Goal: Information Seeking & Learning: Find specific fact

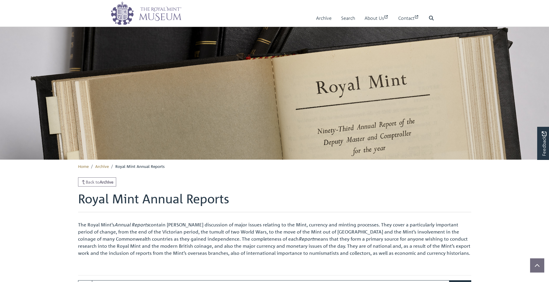
scroll to position [74, 0]
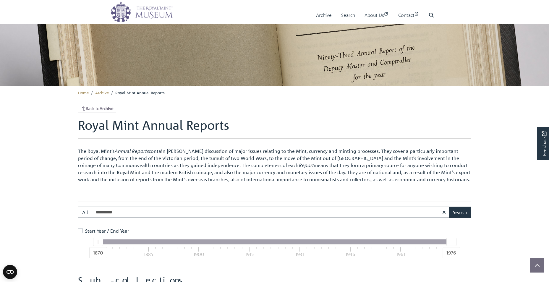
type input "*********"
click at [449, 206] on button "Search" at bounding box center [460, 211] width 22 height 11
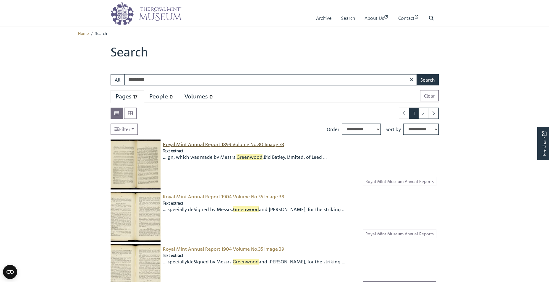
click at [227, 144] on span "Royal Mint Annual Report 1899 Volume No.30 Image 33" at bounding box center [223, 144] width 121 height 6
click at [216, 197] on span "Royal Mint Annual Report 1904 Volume No.35 Image 38" at bounding box center [223, 196] width 121 height 6
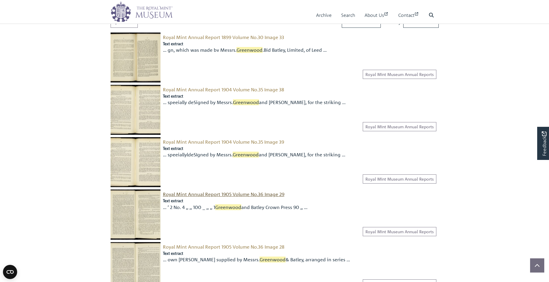
scroll to position [118, 0]
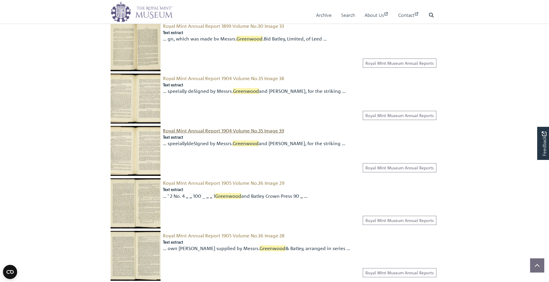
click at [180, 131] on span "Royal Mint Annual Report 1904 Volume No.35 Image 39" at bounding box center [223, 131] width 121 height 6
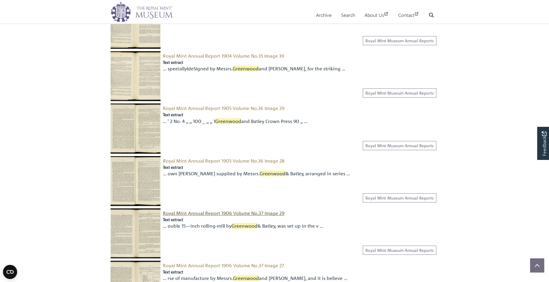
scroll to position [266, 0]
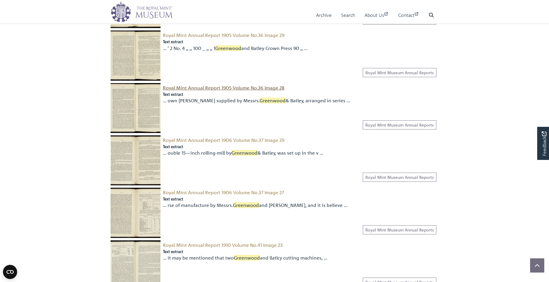
click at [186, 87] on span "Royal Mint Annual Report 1905 Volume No.36 Image 28" at bounding box center [223, 88] width 121 height 6
click at [205, 194] on span "Royal Mint Annual Report 1906 Volume No.37 Image 27" at bounding box center [223, 192] width 121 height 6
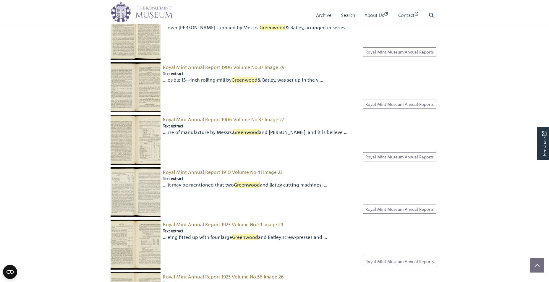
scroll to position [354, 0]
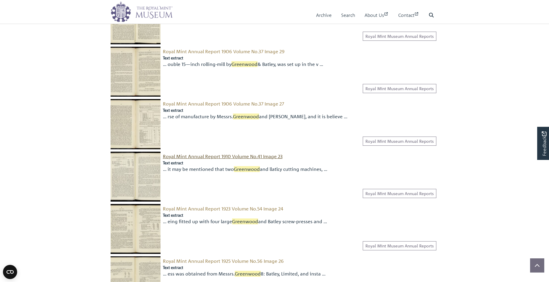
click at [203, 158] on span "Royal Mint Annual Report 1910 Volume No.41 Image 23" at bounding box center [223, 156] width 120 height 6
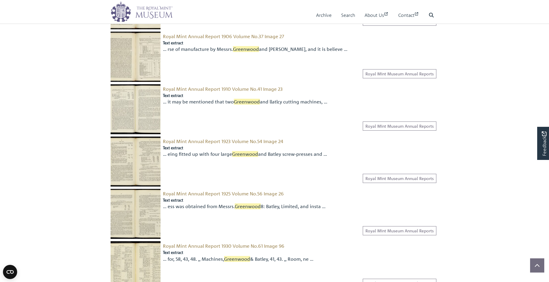
scroll to position [473, 0]
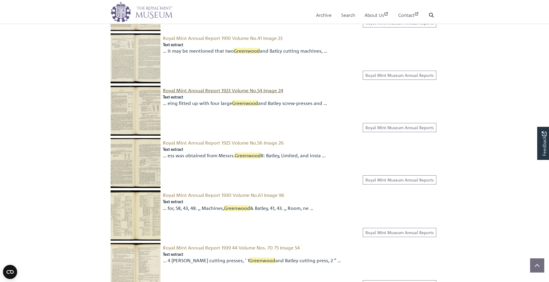
click at [214, 92] on span "Royal Mint Annual Report 1923 Volume No.54 Image 24" at bounding box center [223, 90] width 120 height 6
click at [227, 196] on span "Royal Mint Annual Report 1930 Volume No.61 Image 96" at bounding box center [223, 195] width 121 height 6
click at [200, 144] on span "Royal Mint Annual Report 1925 Volume No.56 Image 26" at bounding box center [223, 143] width 121 height 6
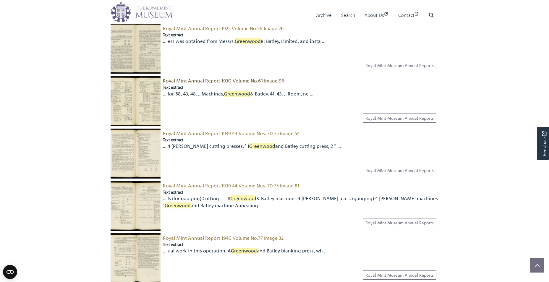
scroll to position [591, 0]
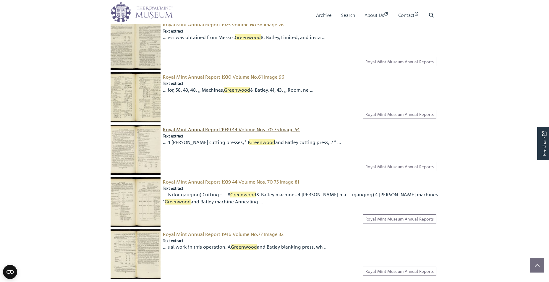
click at [213, 129] on span "Royal Mint Annual Report 1939 44 Volume Nos. 70 75 Image 54" at bounding box center [231, 129] width 137 height 6
click at [207, 183] on span "Royal Mint Annual Report 1939 44 Volume Nos. 70 75 Image 81" at bounding box center [231, 182] width 136 height 6
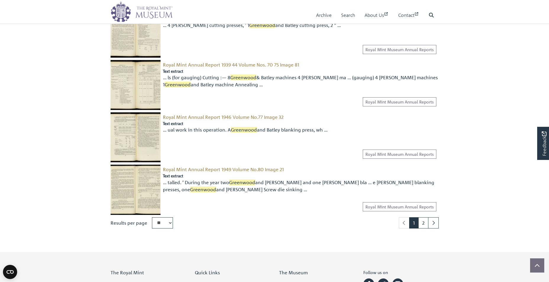
scroll to position [709, 0]
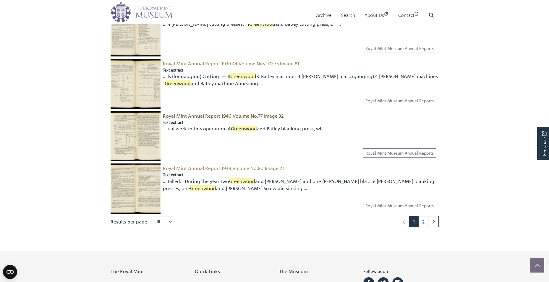
click at [191, 114] on span "Royal Mint Annual Report 1946 Volume No.77 Image 32" at bounding box center [223, 116] width 121 height 6
click at [421, 223] on link "2" at bounding box center [423, 221] width 10 height 11
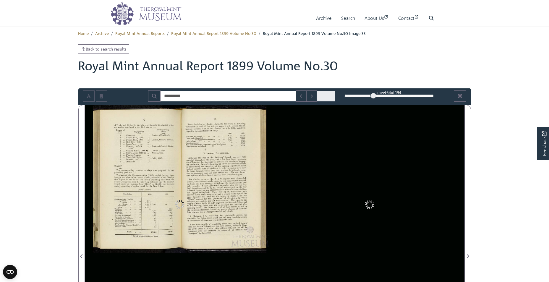
type input "*********"
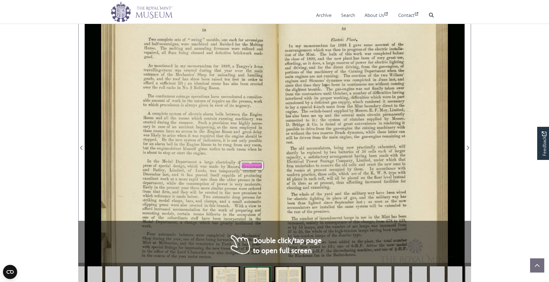
scroll to position [118, 0]
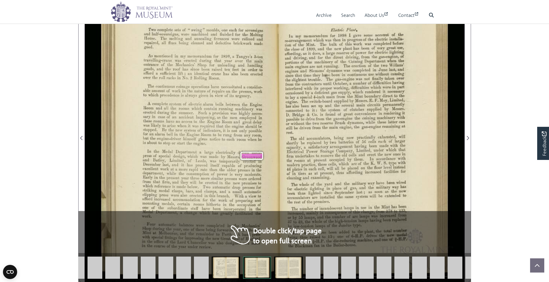
click at [212, 160] on div "In the Medal Department a large electrically driven med'il press of speCial des…" at bounding box center [202, 157] width 119 height 16
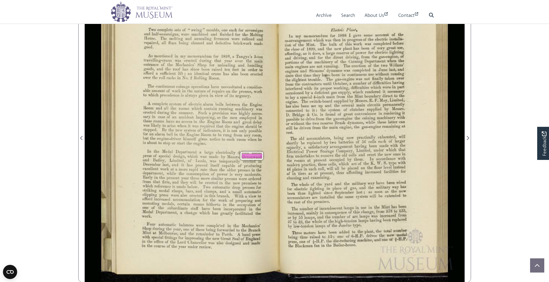
click at [266, 157] on div "58 , _ . . Two complete sets of “ swing’ moulds, one each for sovereions Eid ha…" at bounding box center [187, 135] width 173 height 296
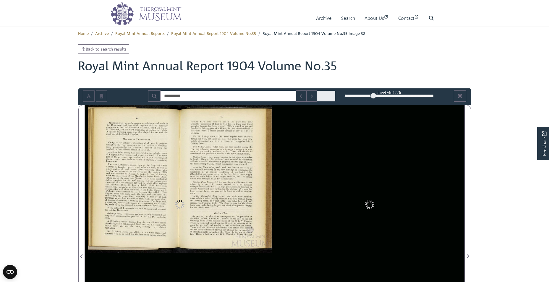
type input "*********"
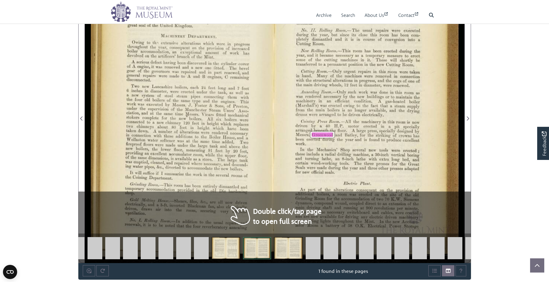
scroll to position [148, 0]
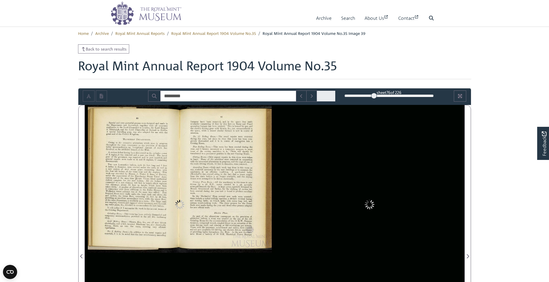
type input "*********"
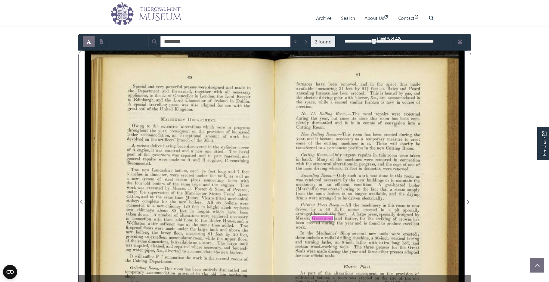
scroll to position [59, 0]
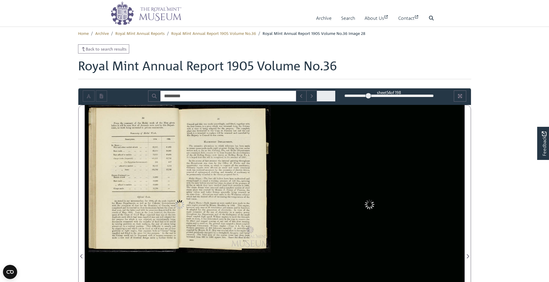
type input "*********"
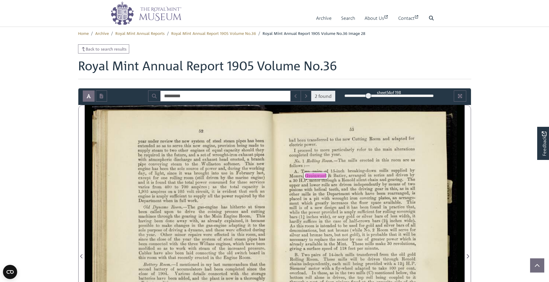
scroll to position [30, 0]
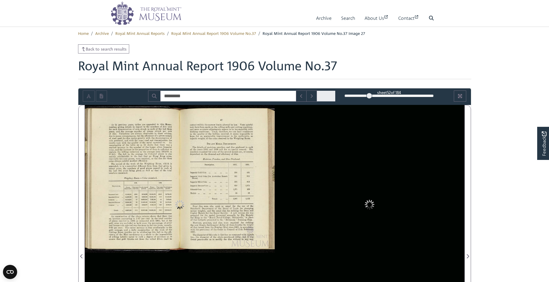
type input "*********"
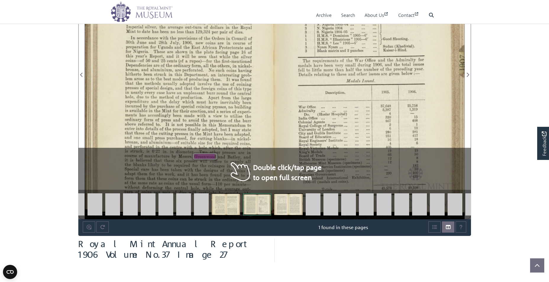
scroll to position [207, 0]
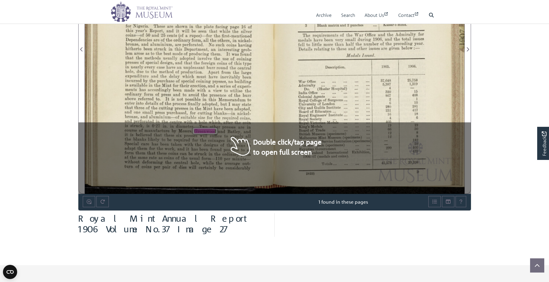
click at [203, 109] on span "Mint" at bounding box center [211, 108] width 18 height 4
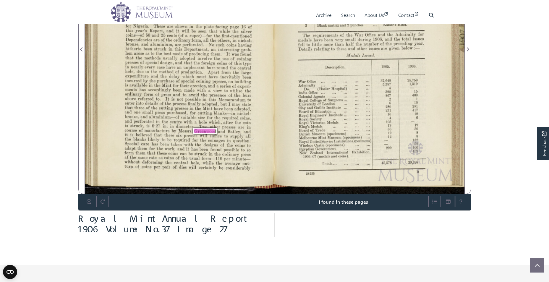
drag, startPoint x: 109, startPoint y: 117, endPoint x: 112, endPoint y: 134, distance: 17.4
click at [112, 134] on div "48 altering the design of obverse or reverse as to render it possible to strike…" at bounding box center [180, 46] width 190 height 296
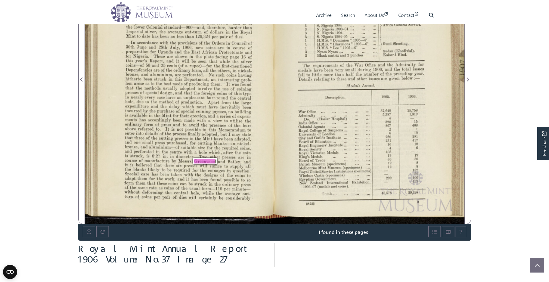
scroll to position [148, 0]
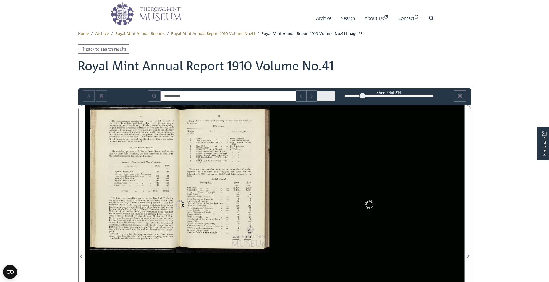
type input "*********"
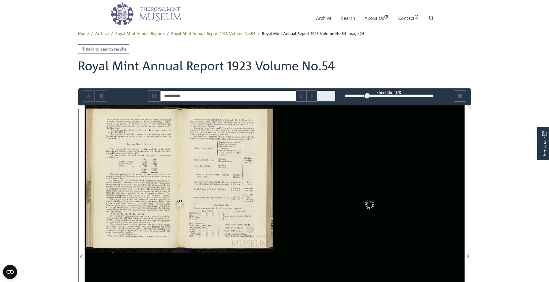
type input "*********"
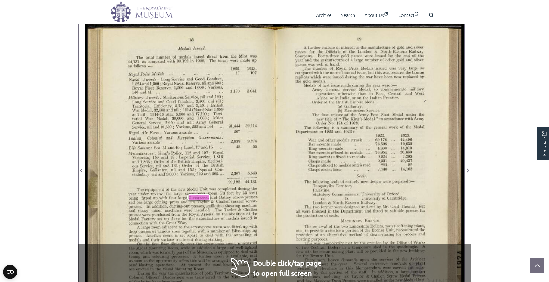
scroll to position [89, 0]
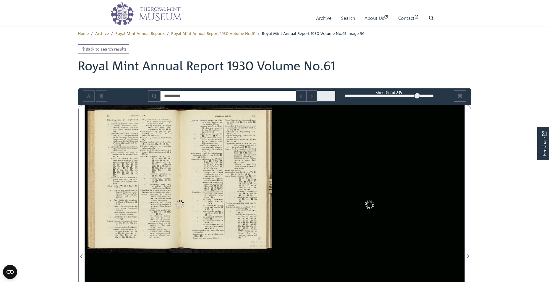
type input "*********"
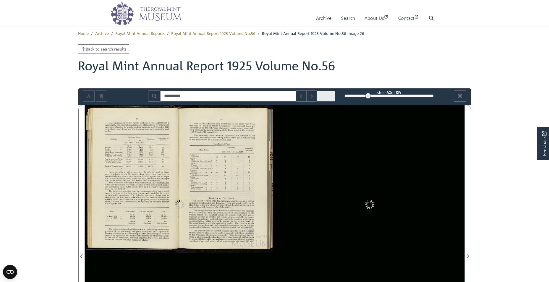
type input "*********"
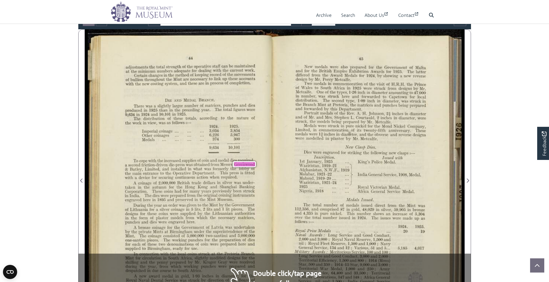
scroll to position [89, 0]
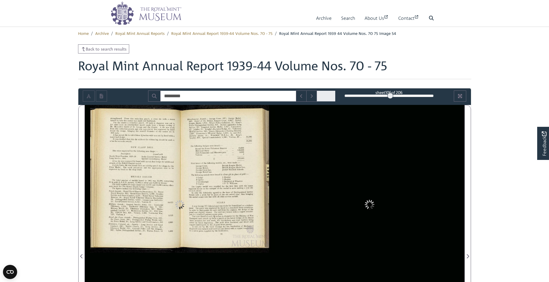
type input "*********"
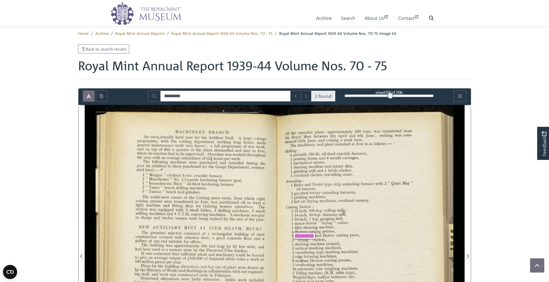
scroll to position [89, 0]
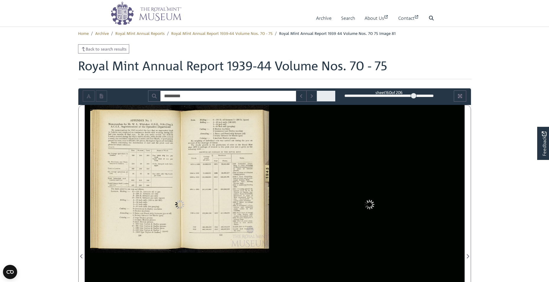
type input "*********"
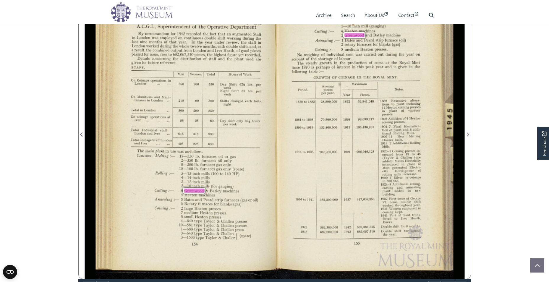
scroll to position [92, 0]
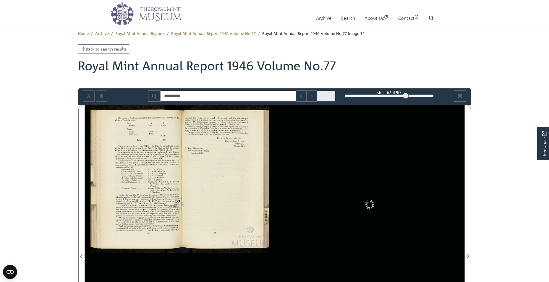
type input "*********"
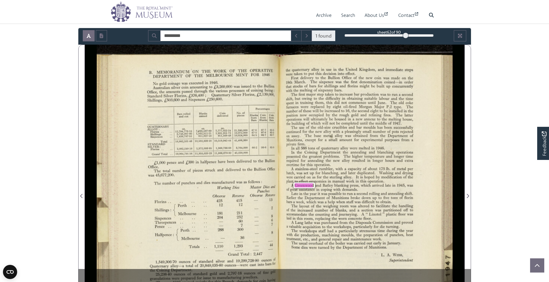
scroll to position [89, 0]
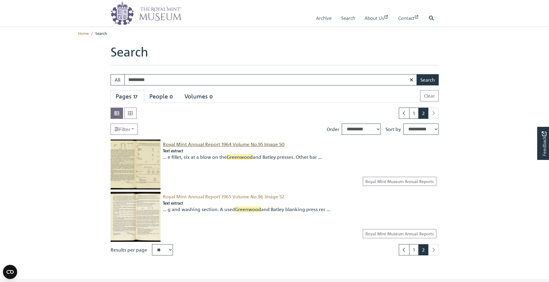
click at [214, 142] on span "Royal Mint Annual Report 1964 Volume No.95 Image 50" at bounding box center [224, 144] width 122 height 6
click at [207, 199] on span "Royal Mint Annual Report 1965 Volume No.96 Image 52" at bounding box center [223, 196] width 121 height 6
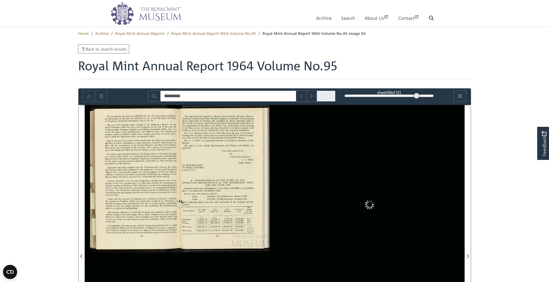
type input "*********"
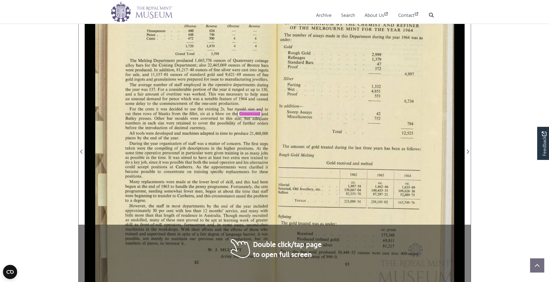
scroll to position [118, 0]
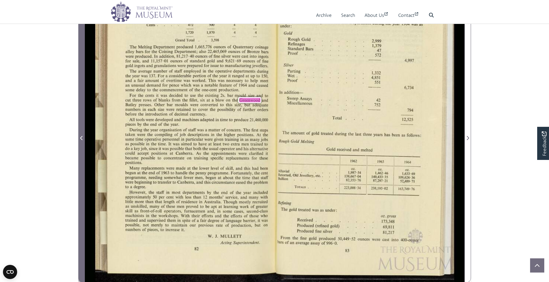
click at [79, 137] on span "Previous Page" at bounding box center [82, 137] width 6 height 7
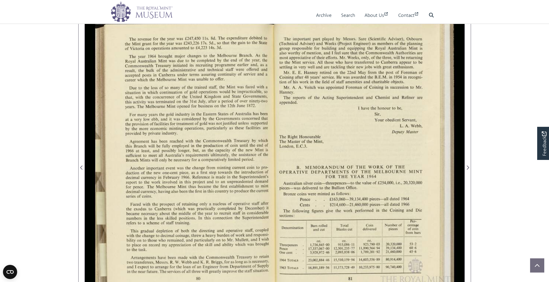
scroll to position [118, 0]
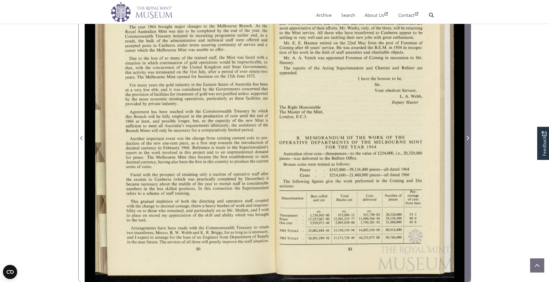
click at [467, 139] on icon "Next Page" at bounding box center [467, 138] width 2 height 4
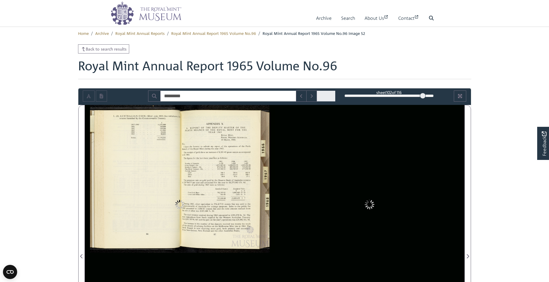
type input "*********"
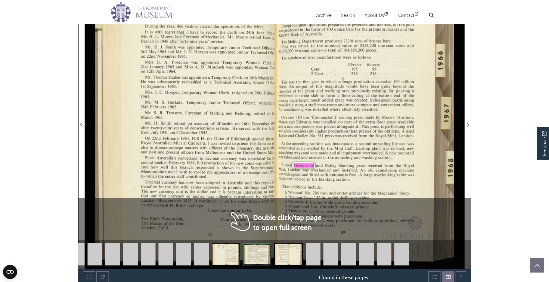
scroll to position [148, 0]
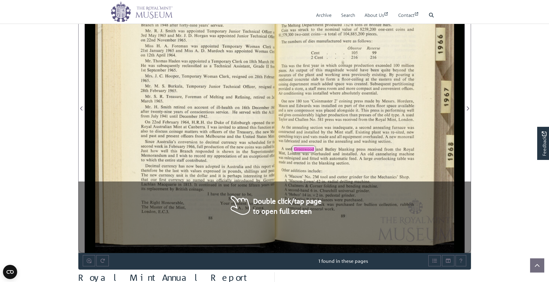
click at [330, 158] on span "automatic" at bounding box center [349, 158] width 40 height 4
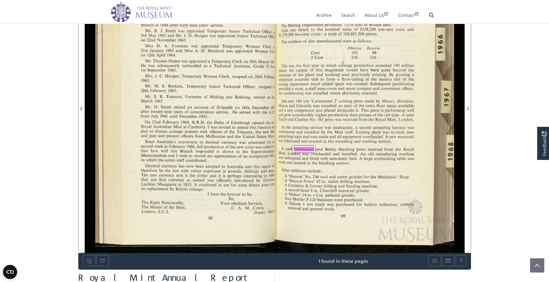
click at [367, 165] on div "A used Greenwood and Batley blanking press received from the Royal Mint, [GEOGR…" at bounding box center [345, 156] width 135 height 18
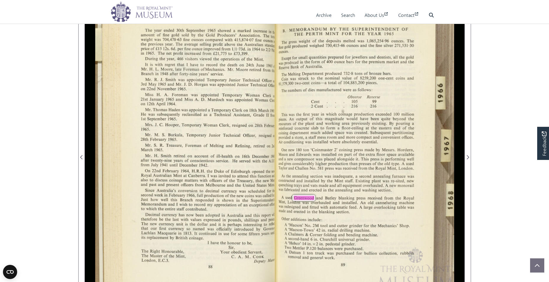
scroll to position [89, 0]
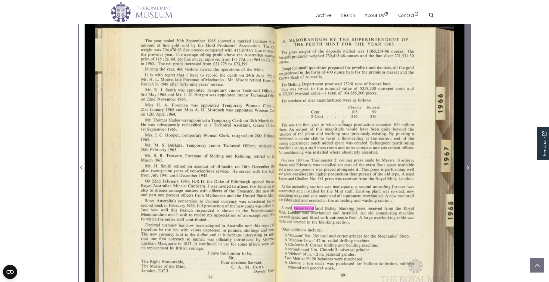
click at [467, 168] on icon "Next Page" at bounding box center [467, 167] width 3 height 5
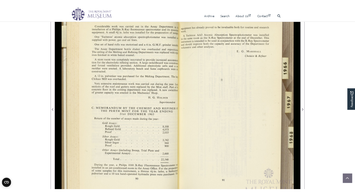
scroll to position [89, 0]
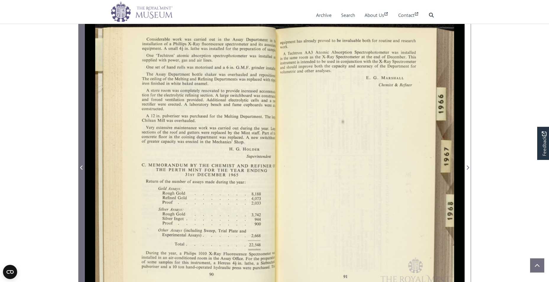
click at [83, 165] on span "Previous Page" at bounding box center [82, 167] width 6 height 7
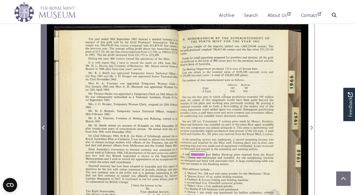
click at [44, 126] on icon "Previous Page" at bounding box center [43, 128] width 2 height 4
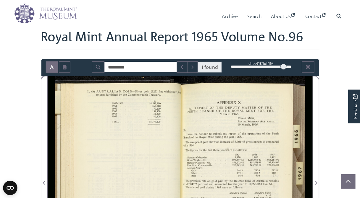
scroll to position [89, 0]
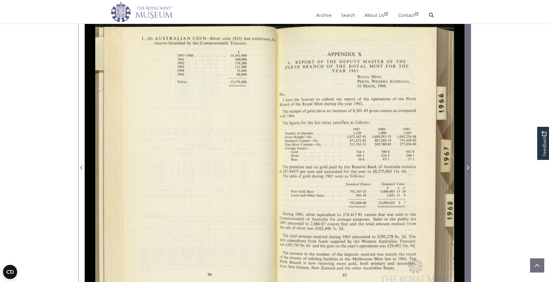
click at [465, 165] on span "Next Page" at bounding box center [467, 167] width 6 height 7
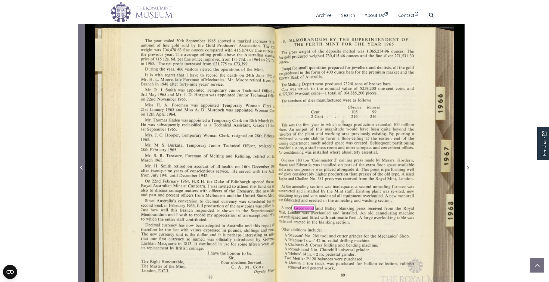
click at [79, 168] on span "Previous Page" at bounding box center [82, 167] width 6 height 7
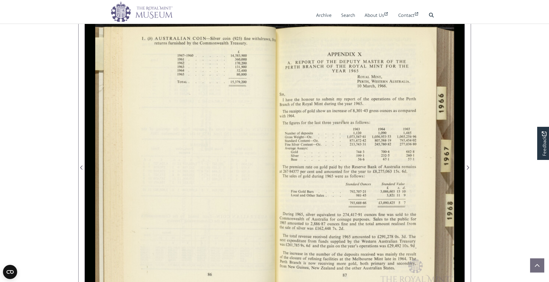
click at [497, 243] on body "Menu Archive Search About Us Contact" at bounding box center [274, 226] width 549 height 631
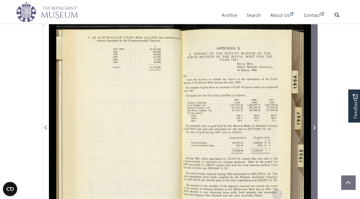
click at [314, 130] on span "Next Page" at bounding box center [314, 127] width 6 height 7
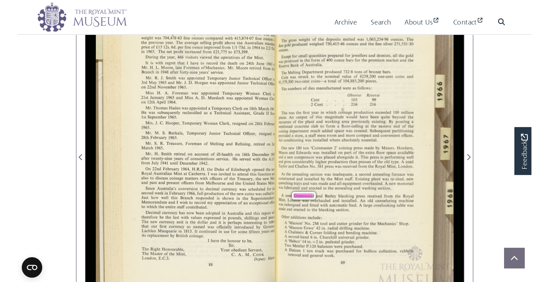
scroll to position [118, 0]
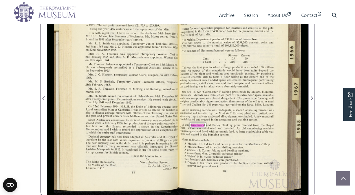
click at [240, 92] on span "made" at bounding box center [241, 91] width 5 height 3
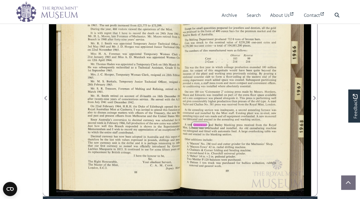
scroll to position [89, 0]
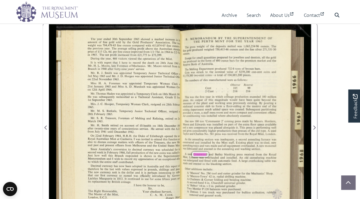
drag, startPoint x: 209, startPoint y: 62, endPoint x: 181, endPoint y: 97, distance: 44.0
click at [181, 97] on div "I B MEMORANDUM BY THE SUPERINTENDENT OF I THE PERTH MINT FOR THE YEAR [DATE] Th…" at bounding box center [183, 124] width 254 height 204
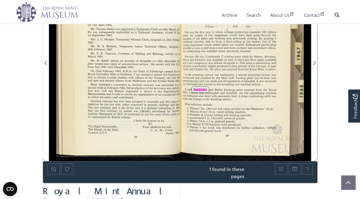
scroll to position [236, 0]
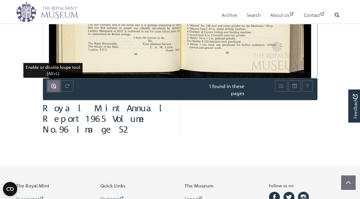
click at [55, 86] on icon "Enable or disable loupe tool (Alt+L)" at bounding box center [53, 86] width 5 height 5
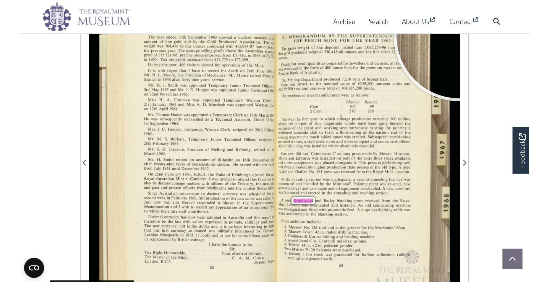
scroll to position [101, 0]
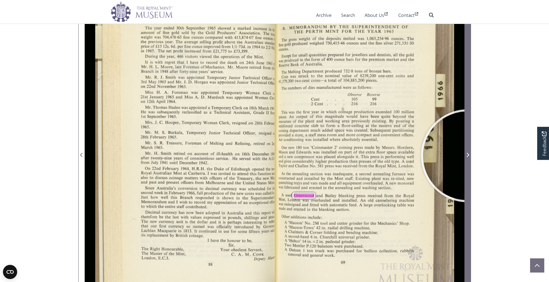
click at [467, 156] on icon "Next Page" at bounding box center [467, 154] width 3 height 5
